Goal: Transaction & Acquisition: Download file/media

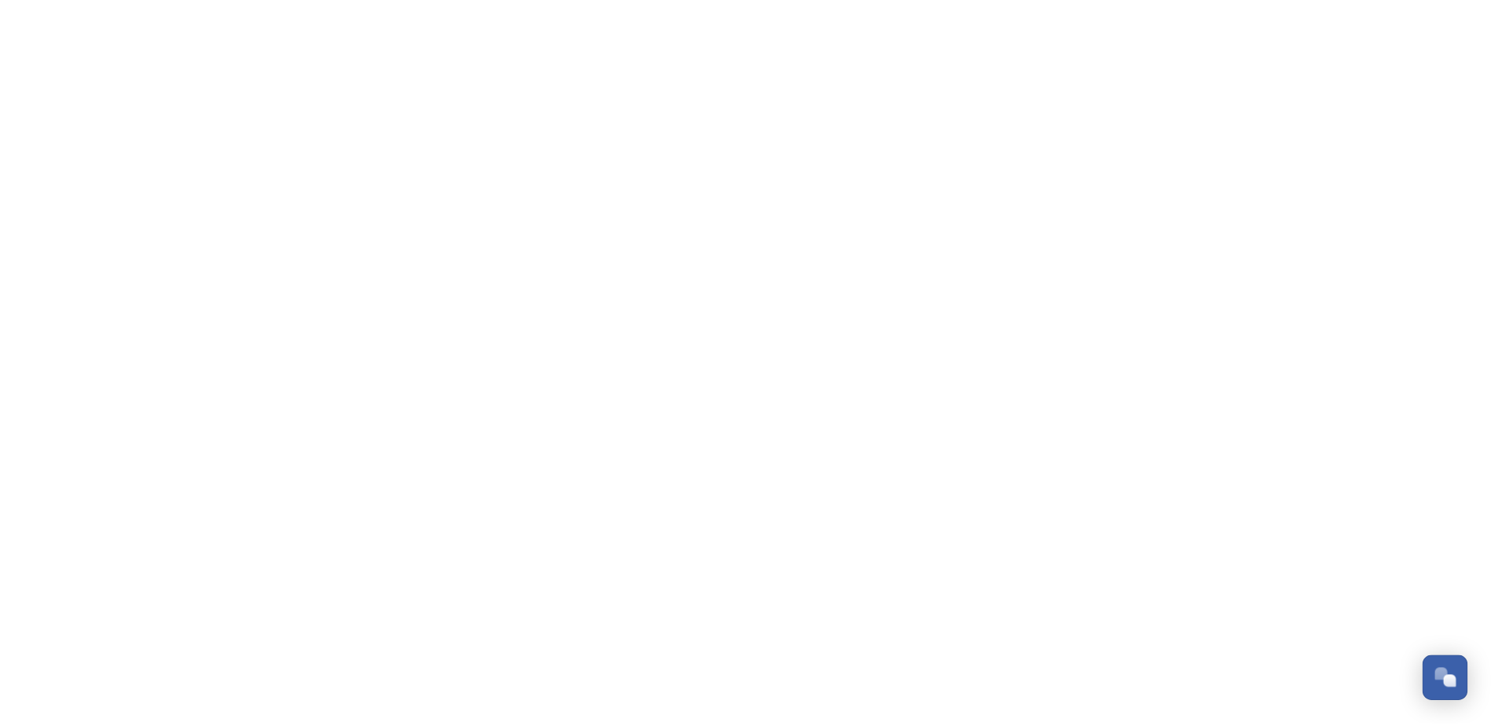
scroll to position [732, 0]
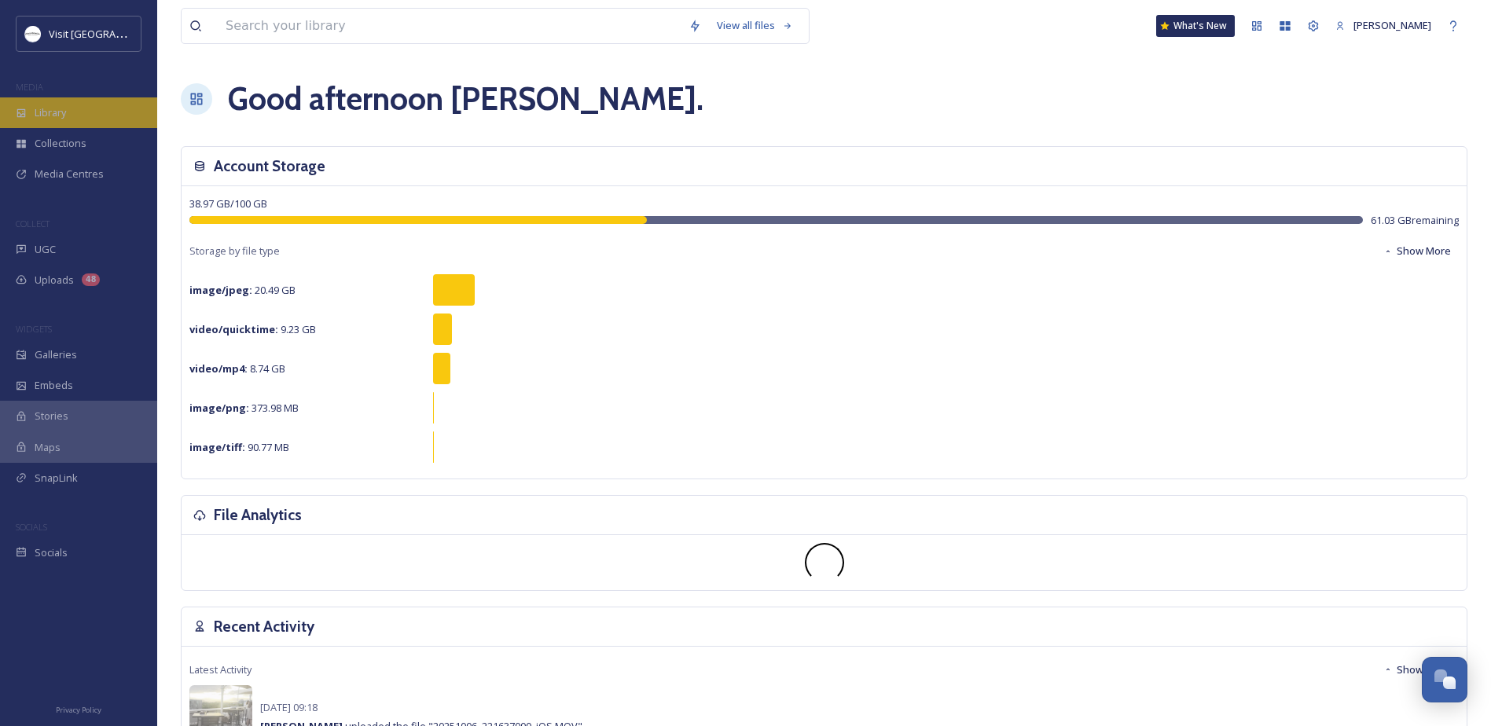
click at [70, 104] on div "Library" at bounding box center [78, 112] width 157 height 31
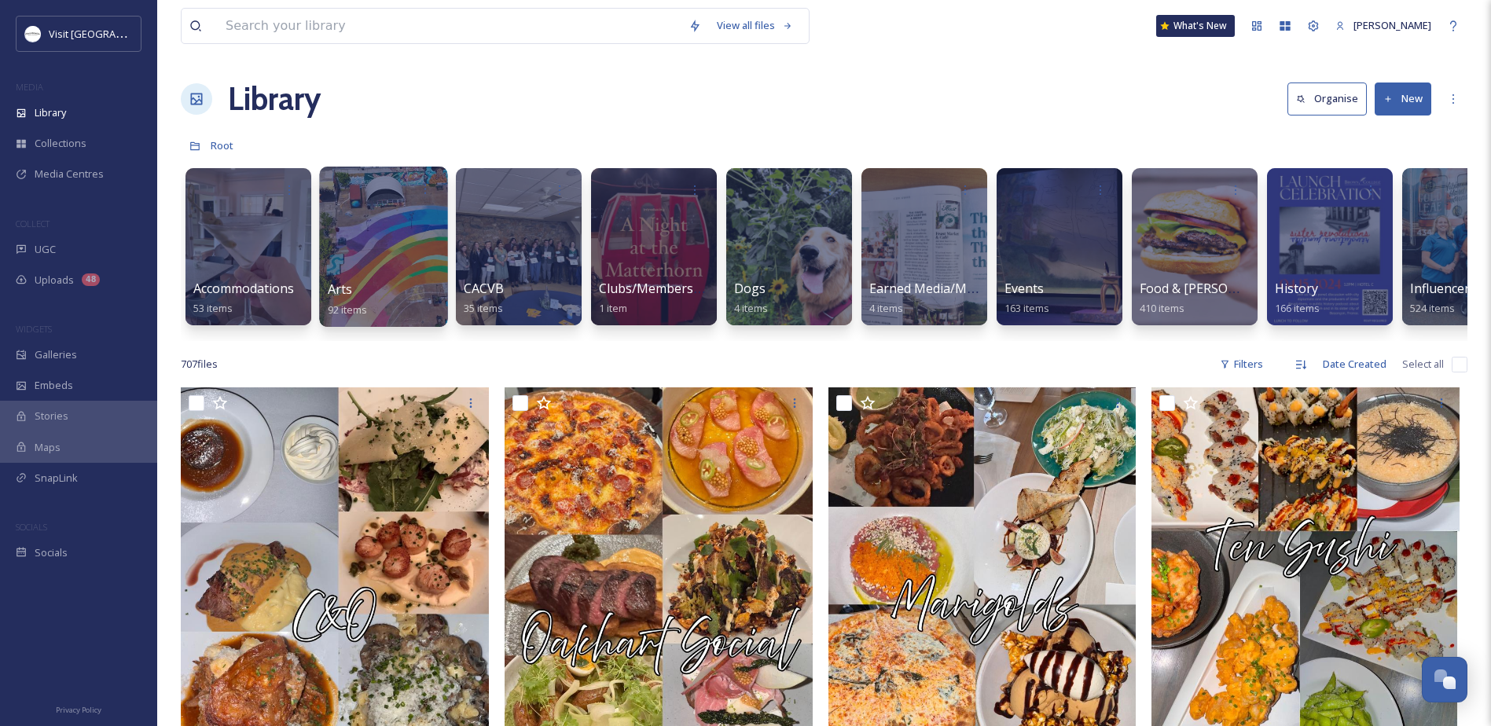
click at [398, 279] on div at bounding box center [383, 247] width 128 height 160
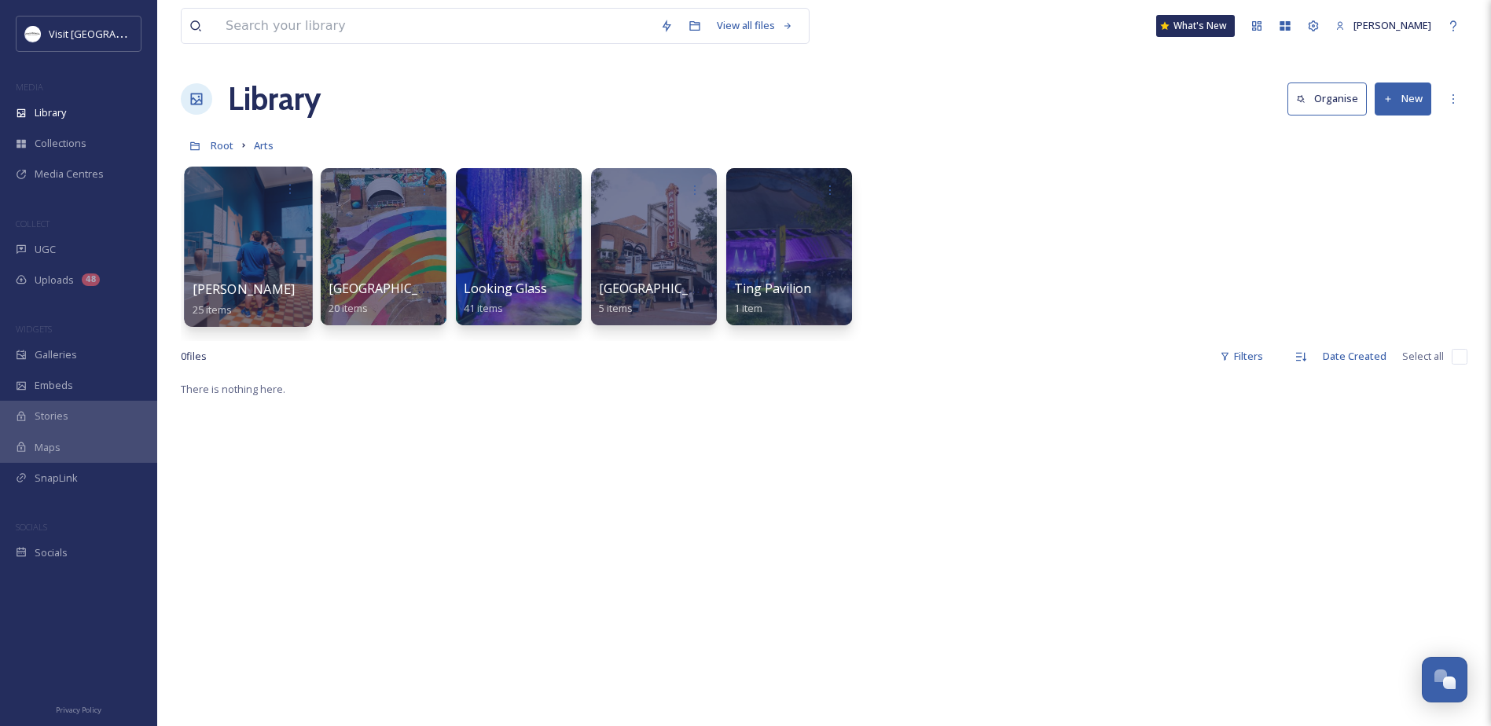
click at [266, 228] on div at bounding box center [248, 247] width 128 height 160
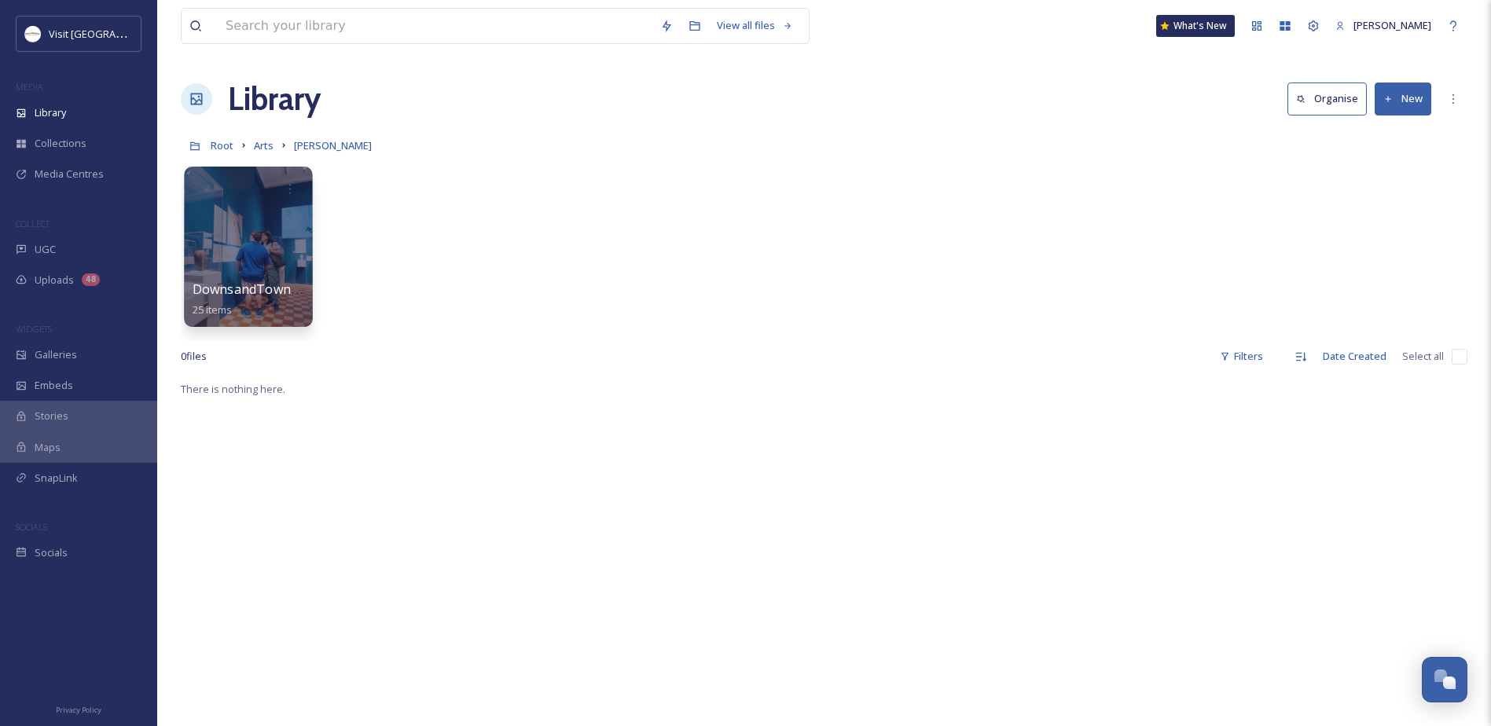
click at [212, 245] on div at bounding box center [248, 247] width 128 height 160
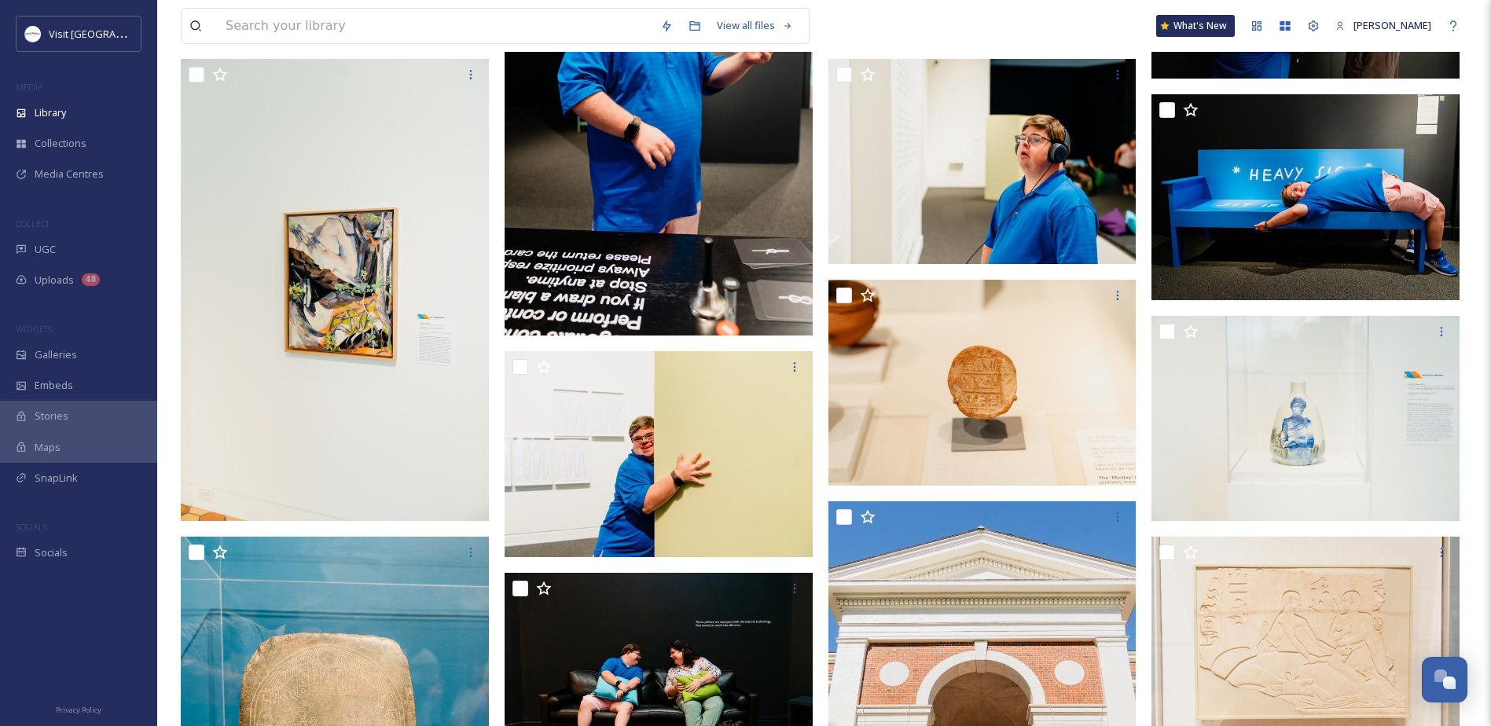
scroll to position [817, 0]
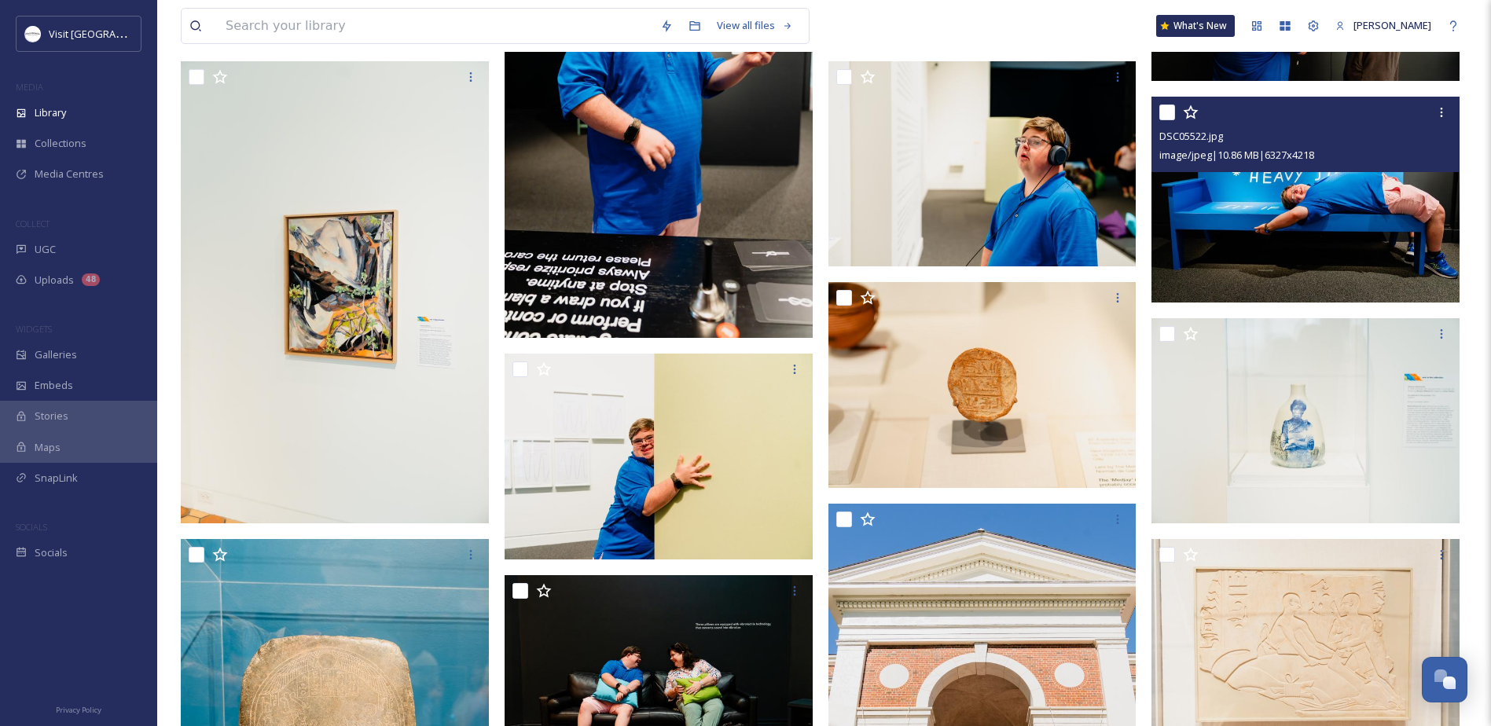
click at [1287, 180] on img at bounding box center [1305, 200] width 308 height 206
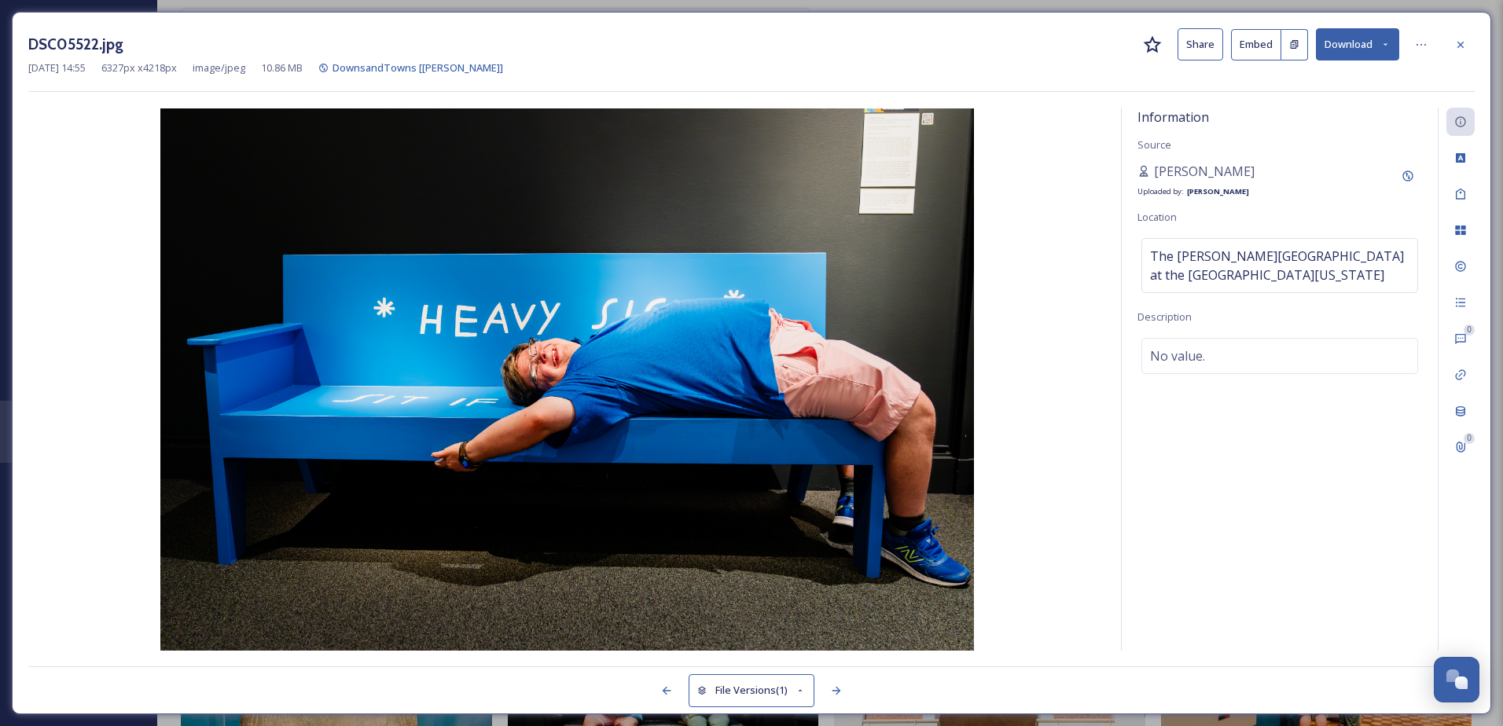
click at [1377, 41] on button "Download" at bounding box center [1357, 44] width 83 height 32
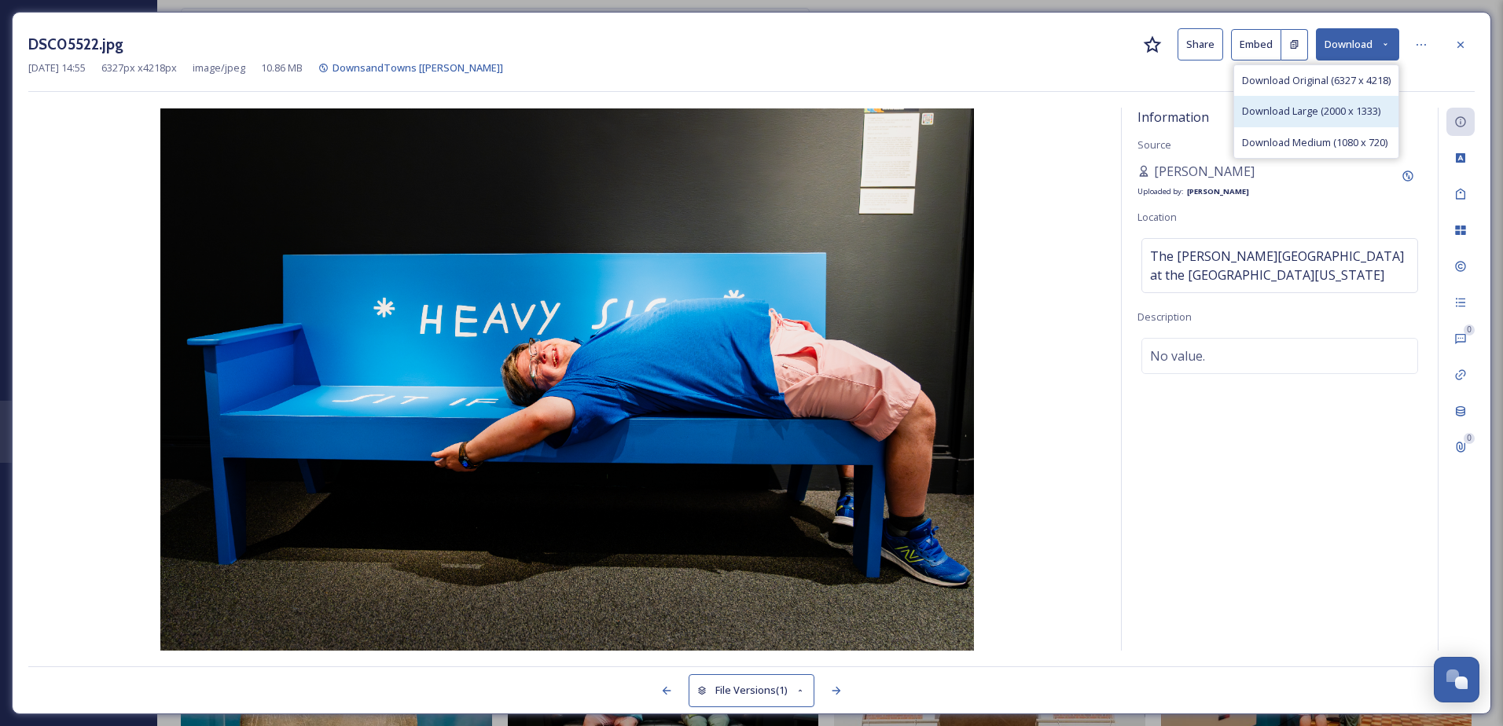
click at [1315, 102] on div "Download Large (2000 x 1333)" at bounding box center [1316, 111] width 164 height 31
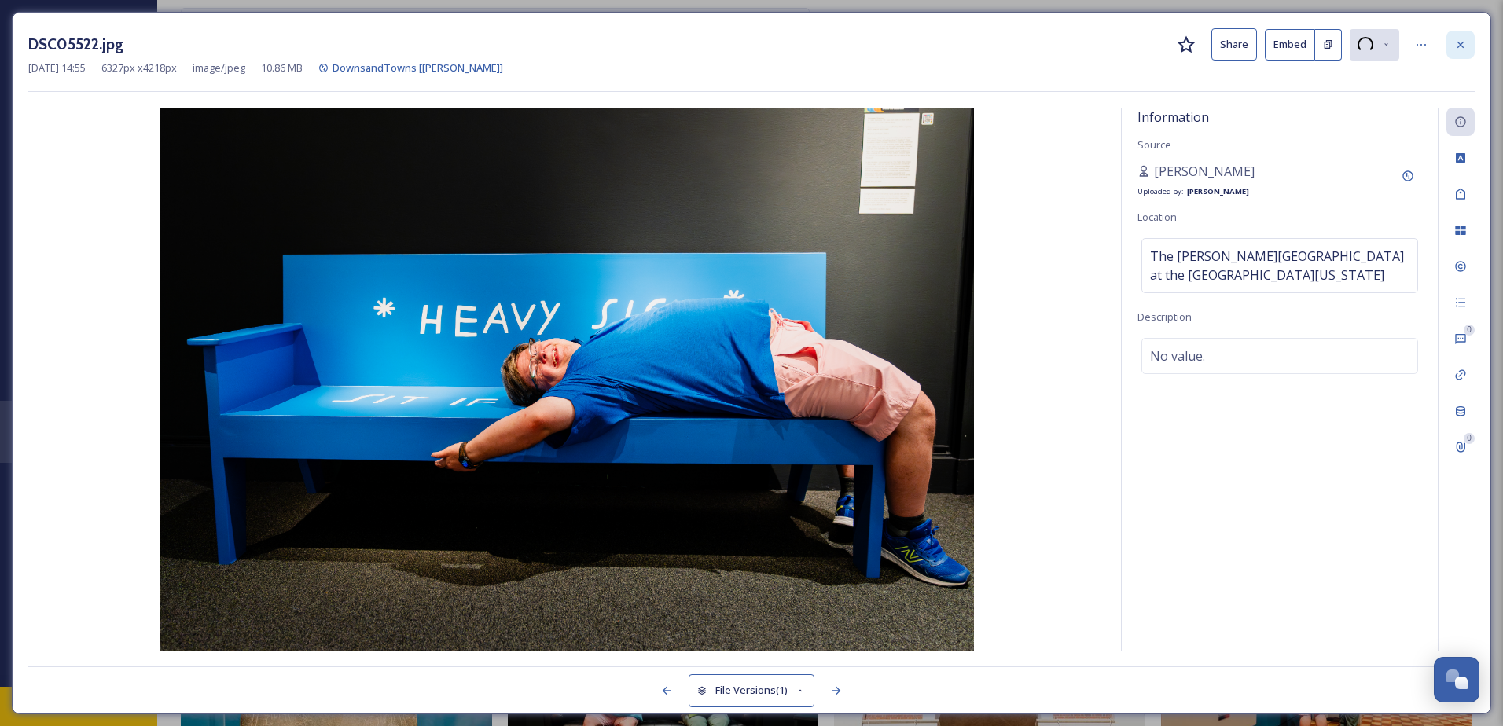
click at [1460, 43] on icon at bounding box center [1460, 45] width 13 height 13
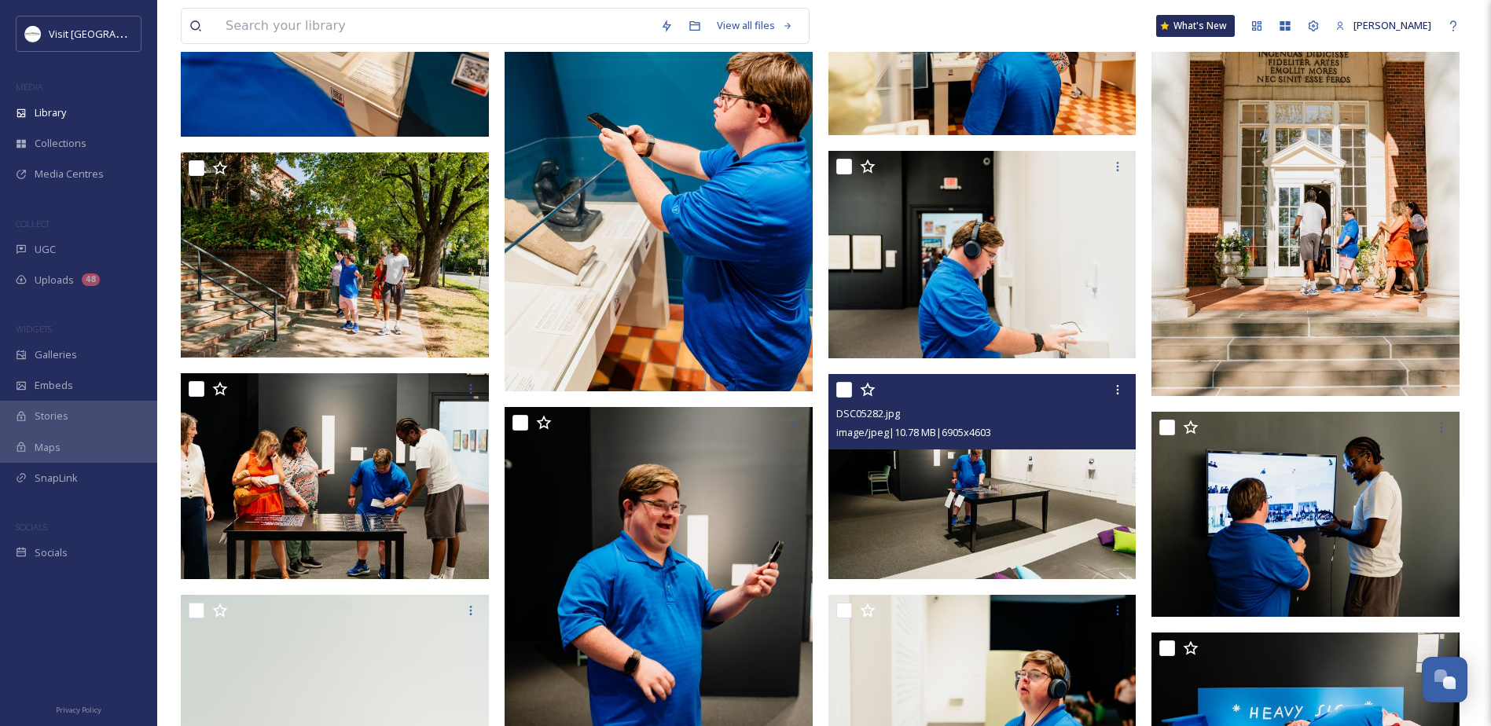
scroll to position [188, 0]
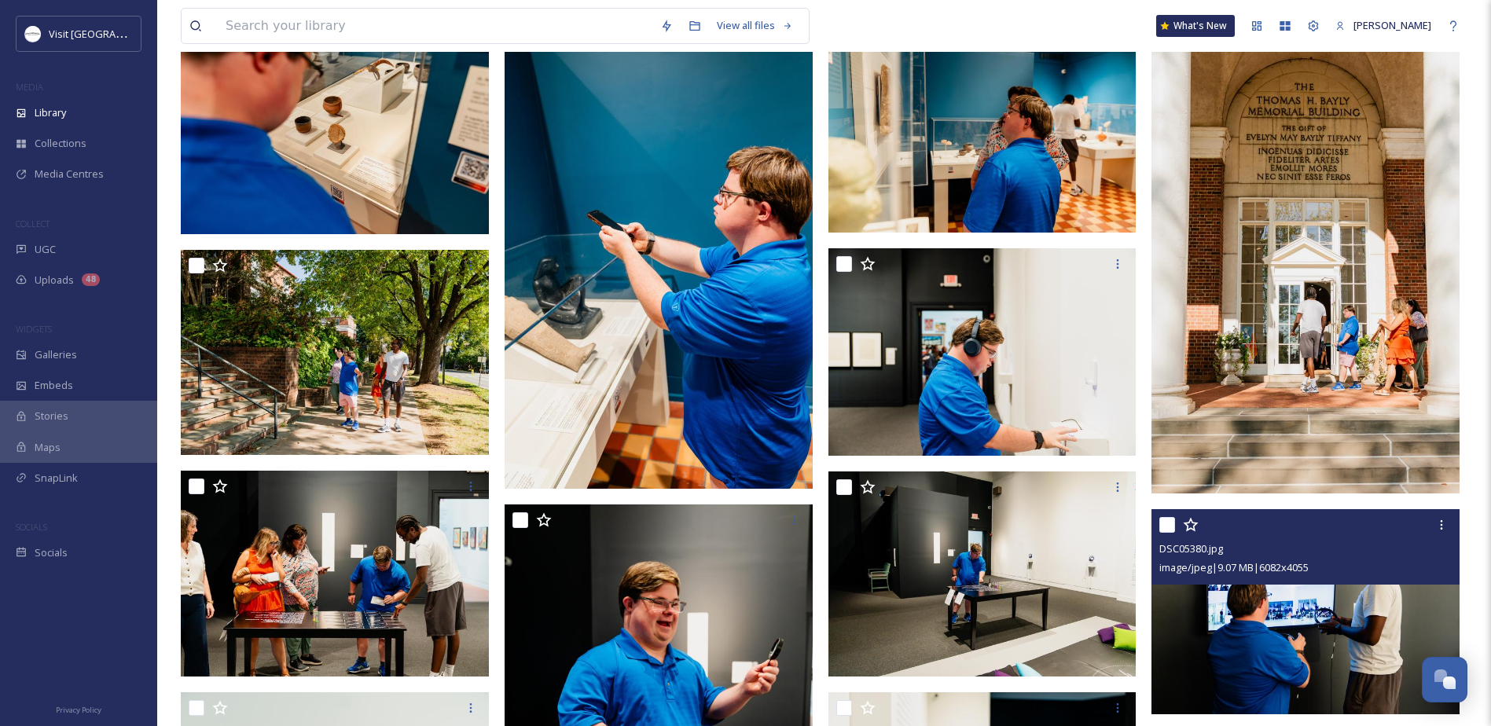
click at [1266, 610] on img at bounding box center [1305, 612] width 308 height 206
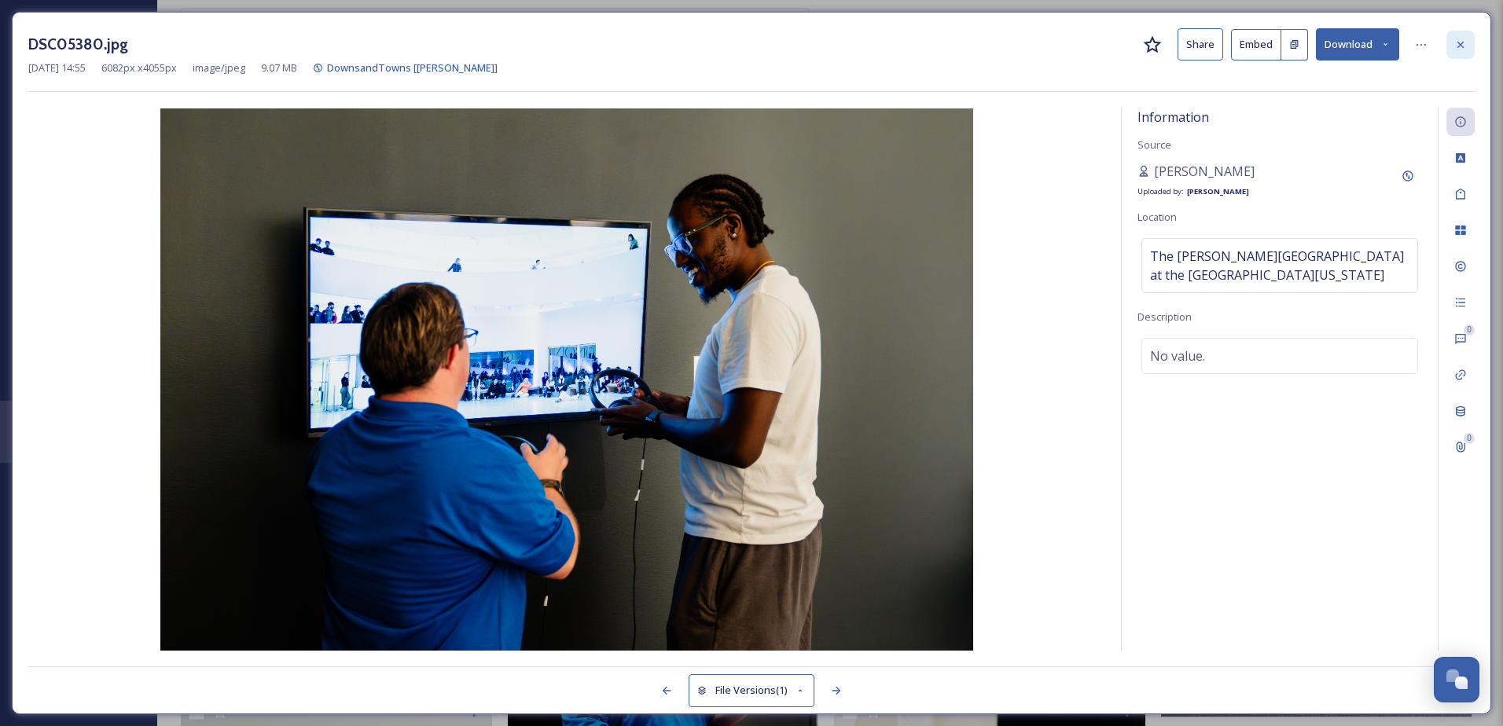
click at [1463, 40] on icon at bounding box center [1460, 45] width 13 height 13
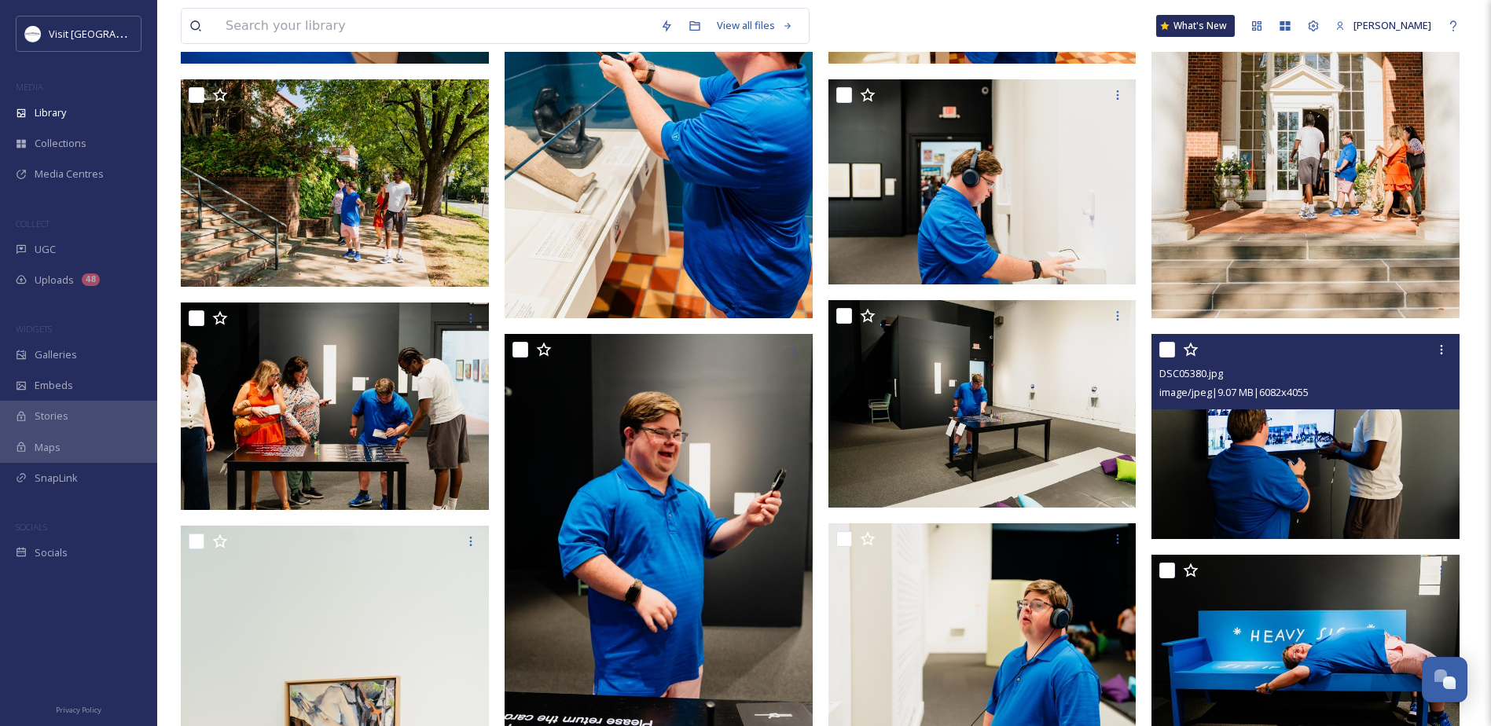
scroll to position [424, 0]
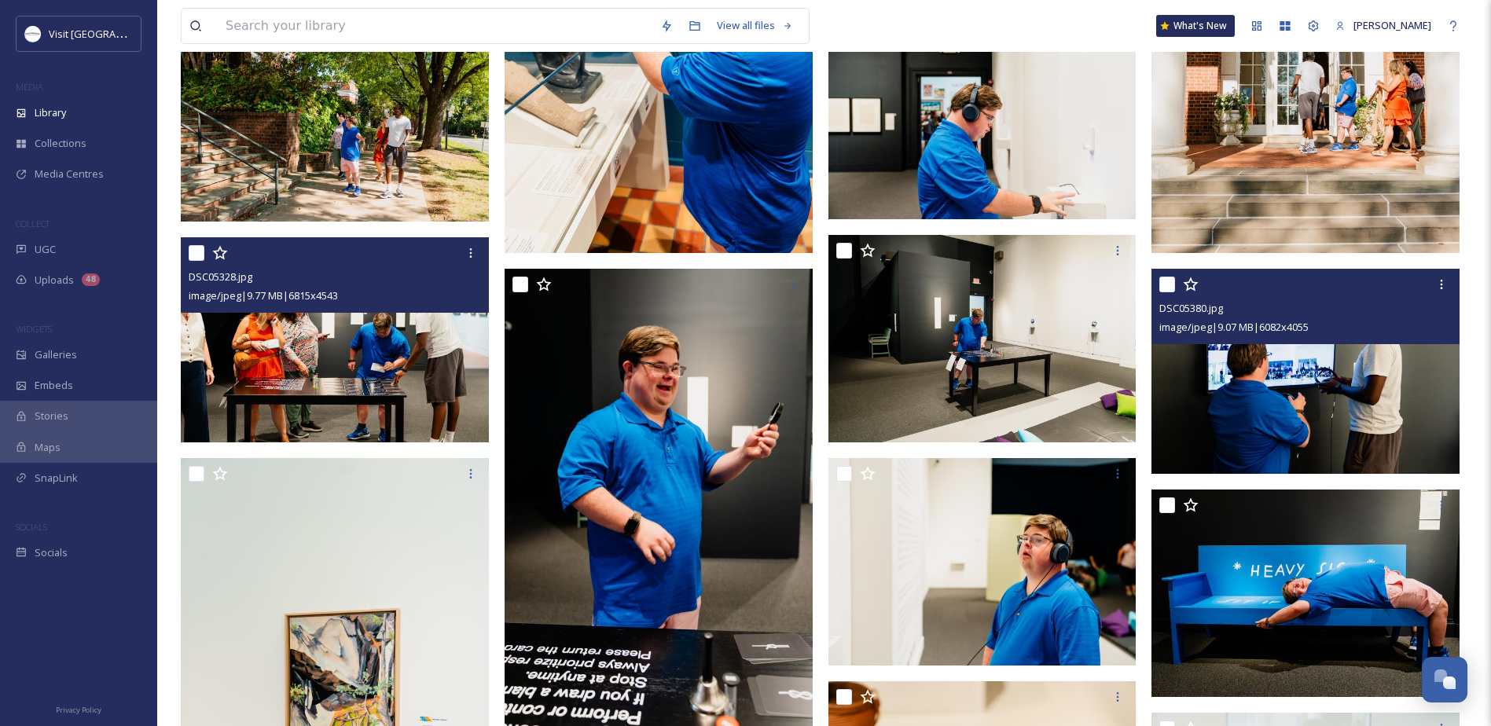
click at [372, 382] on img at bounding box center [335, 340] width 308 height 206
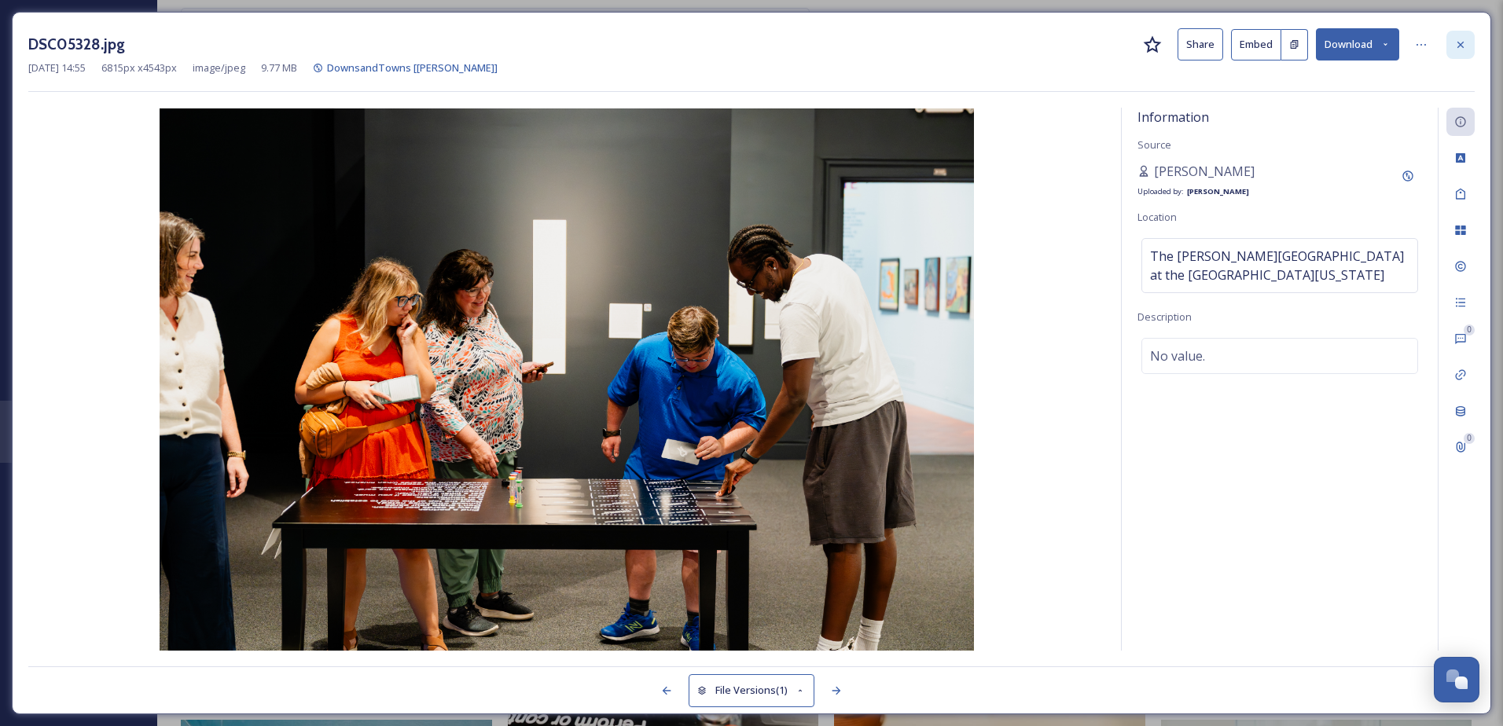
click at [1454, 45] on icon at bounding box center [1460, 45] width 13 height 13
